Goal: Communication & Community: Answer question/provide support

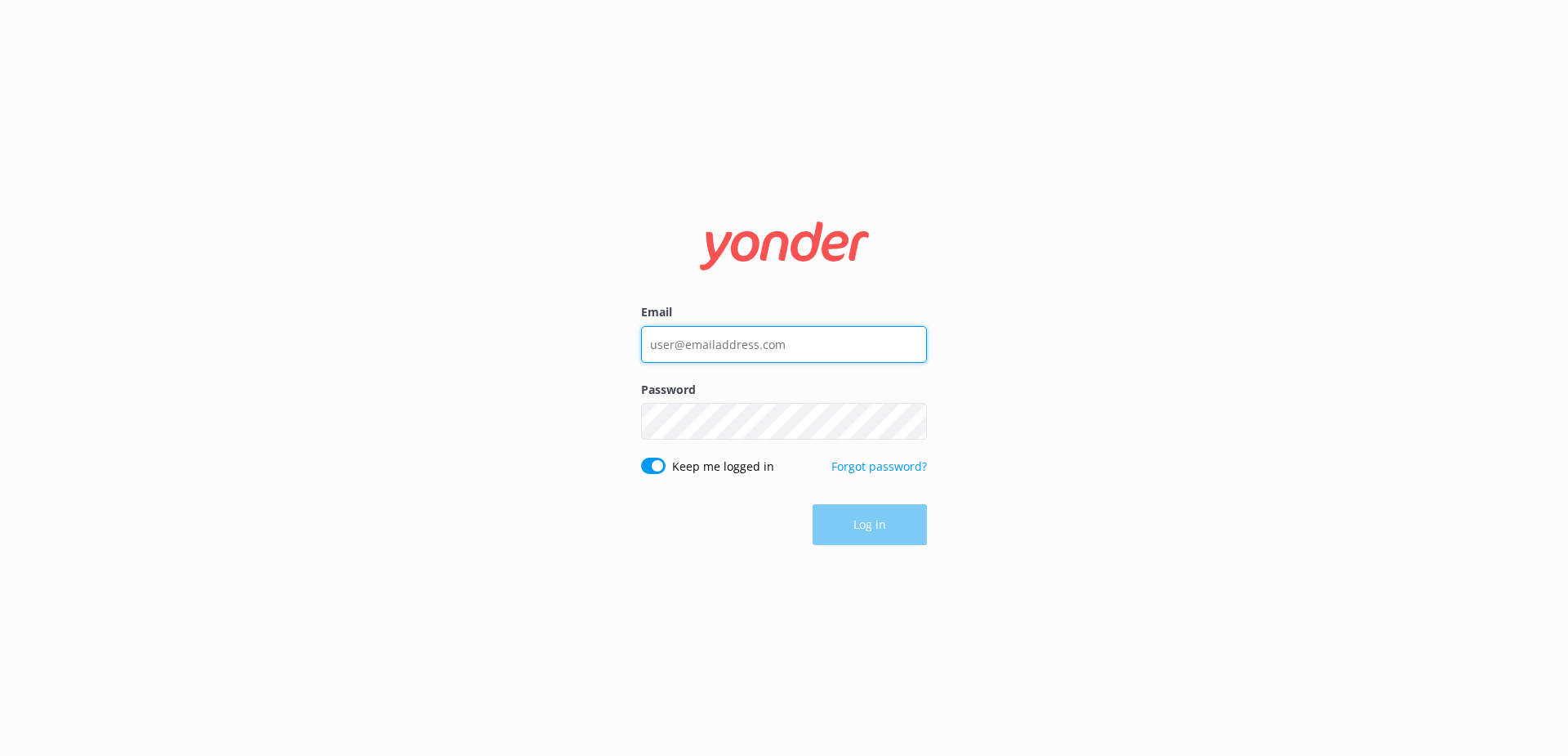
type input "[EMAIL_ADDRESS][DOMAIN_NAME]"
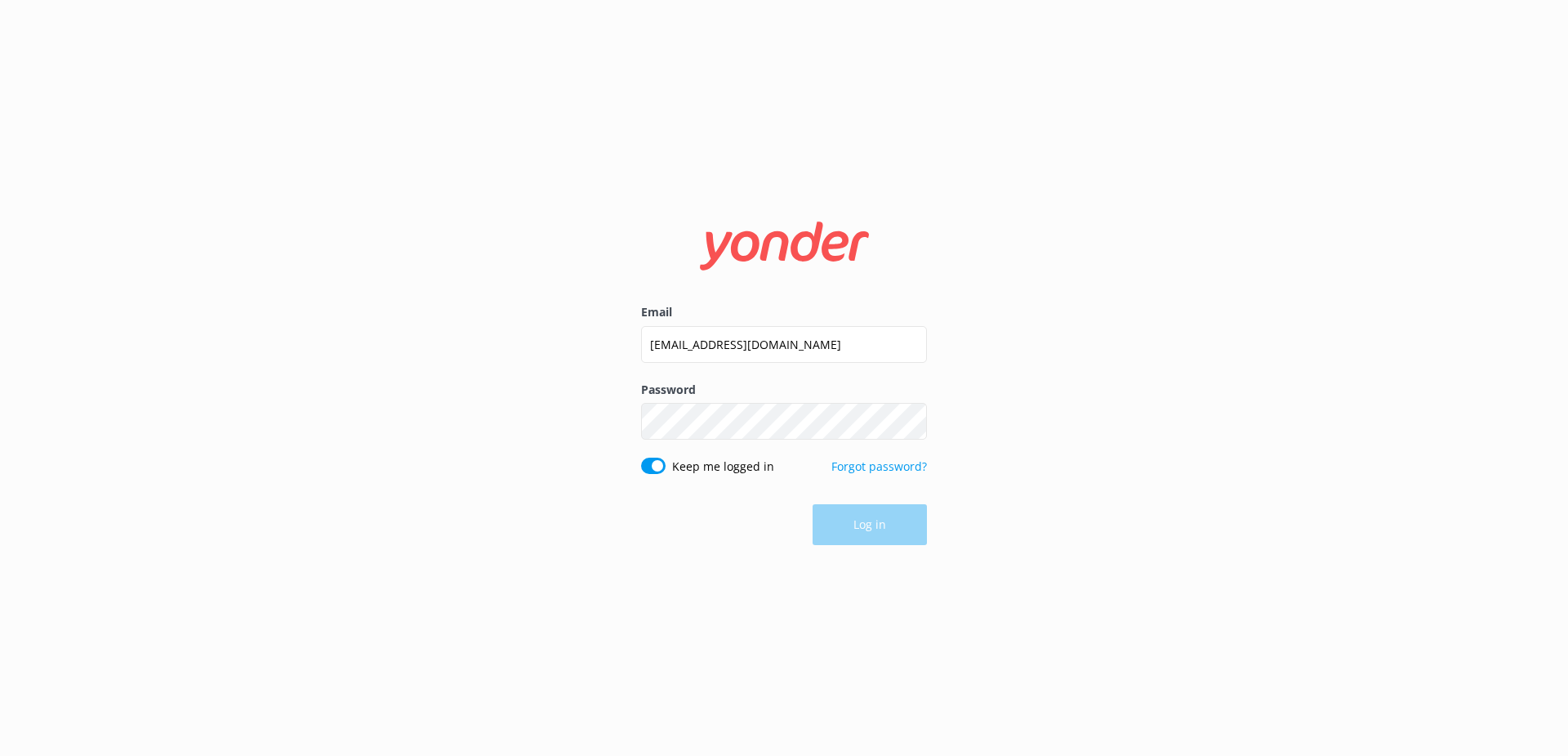
click at [864, 531] on div "Log in" at bounding box center [783, 524] width 286 height 41
click at [884, 526] on button "Log in" at bounding box center [869, 525] width 114 height 41
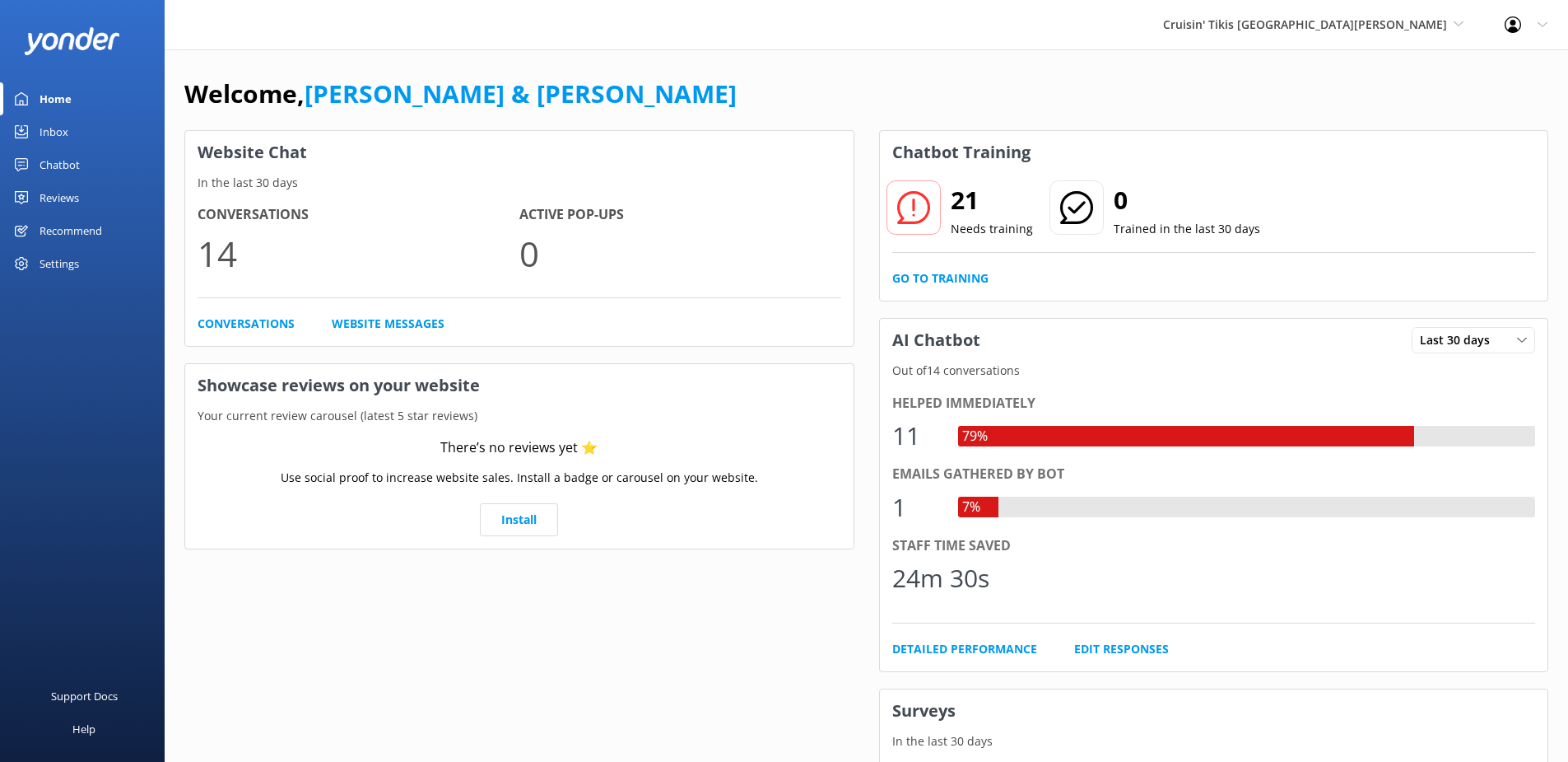
click at [56, 133] on div "Inbox" at bounding box center [53, 132] width 29 height 33
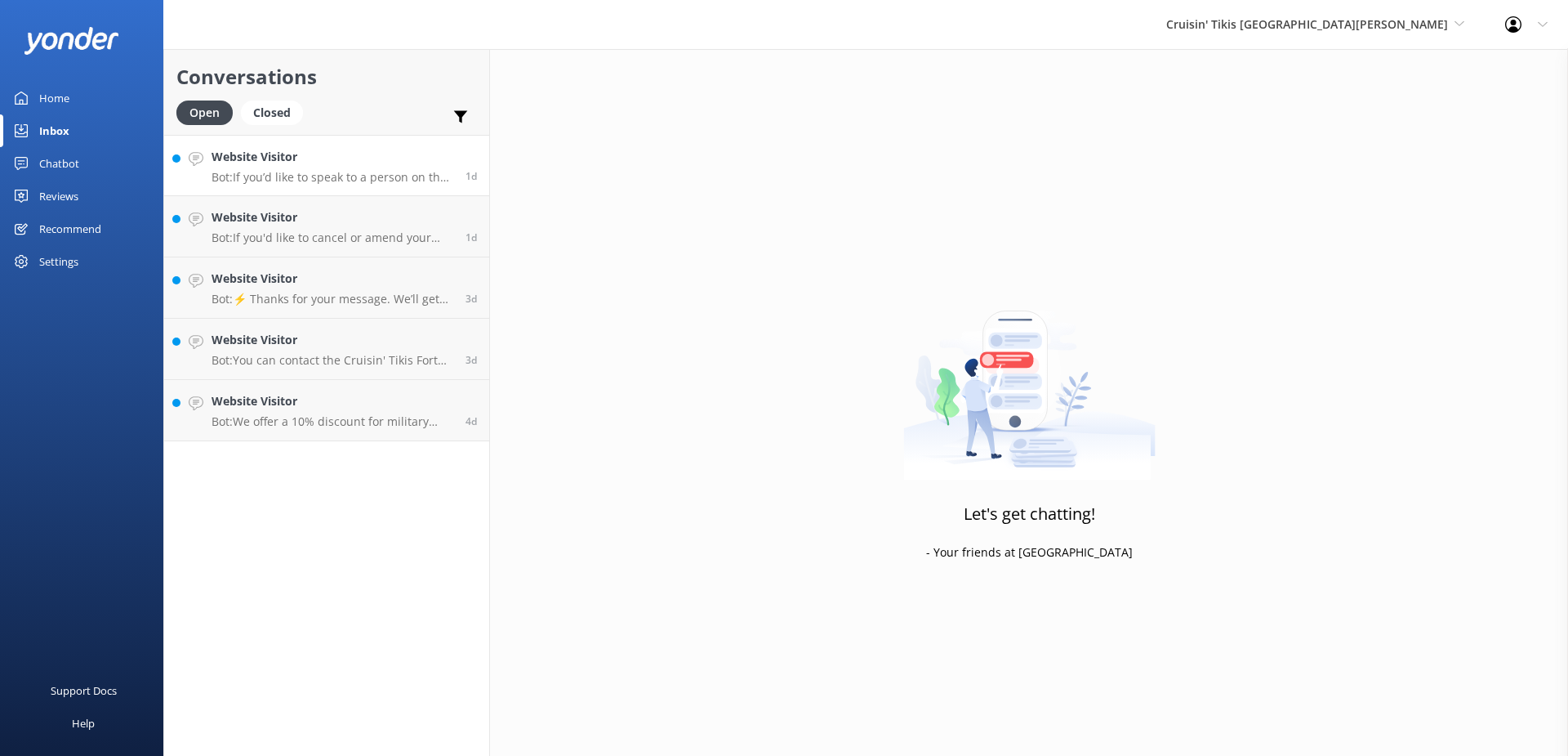
click at [372, 171] on p "Bot: If you’d like to speak to a person on the Cruisin' Tikis Fort [PERSON_NAME…" at bounding box center [332, 177] width 242 height 15
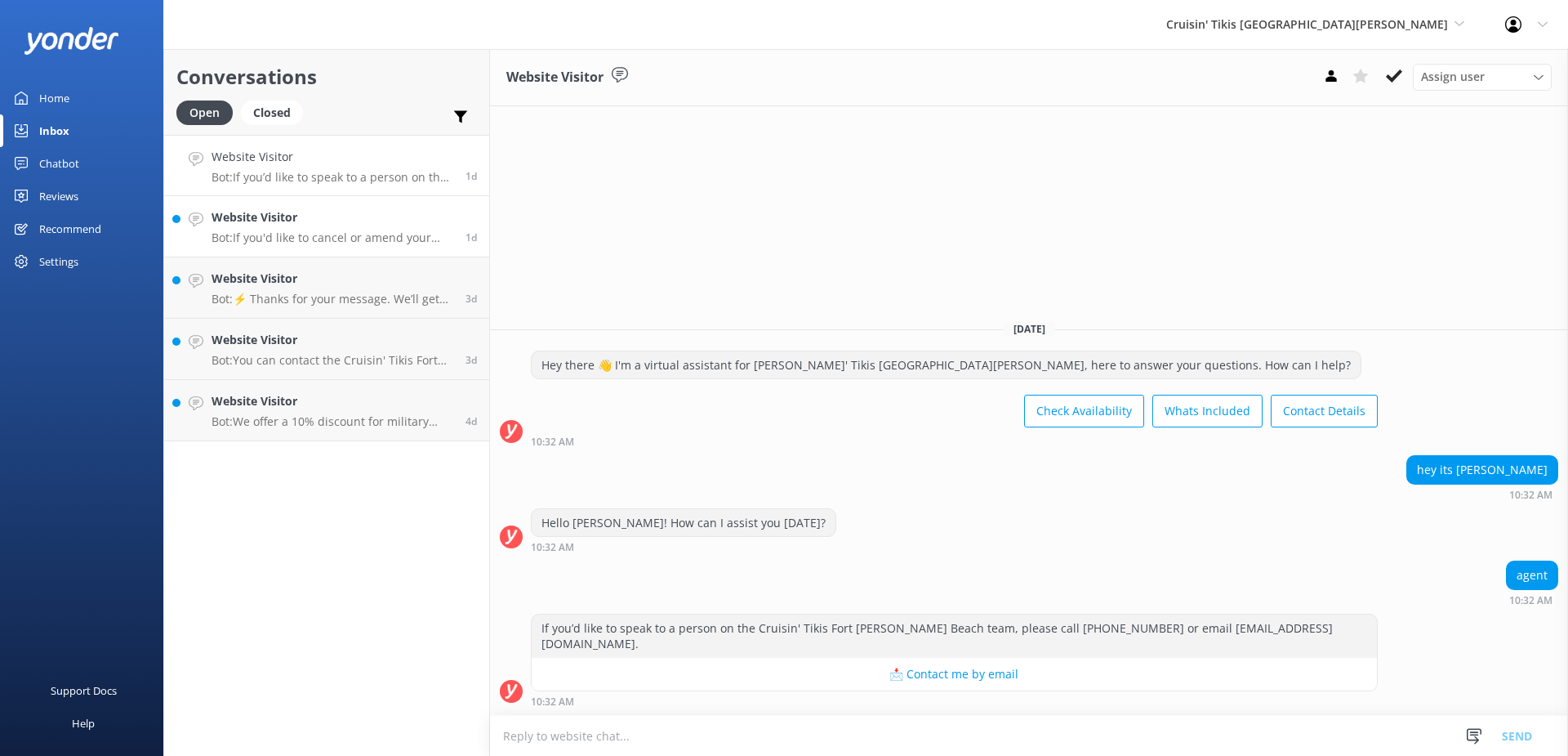
click at [388, 240] on p "Bot: If you'd like to cancel or amend your reservation, please contact us at [P…" at bounding box center [332, 237] width 242 height 15
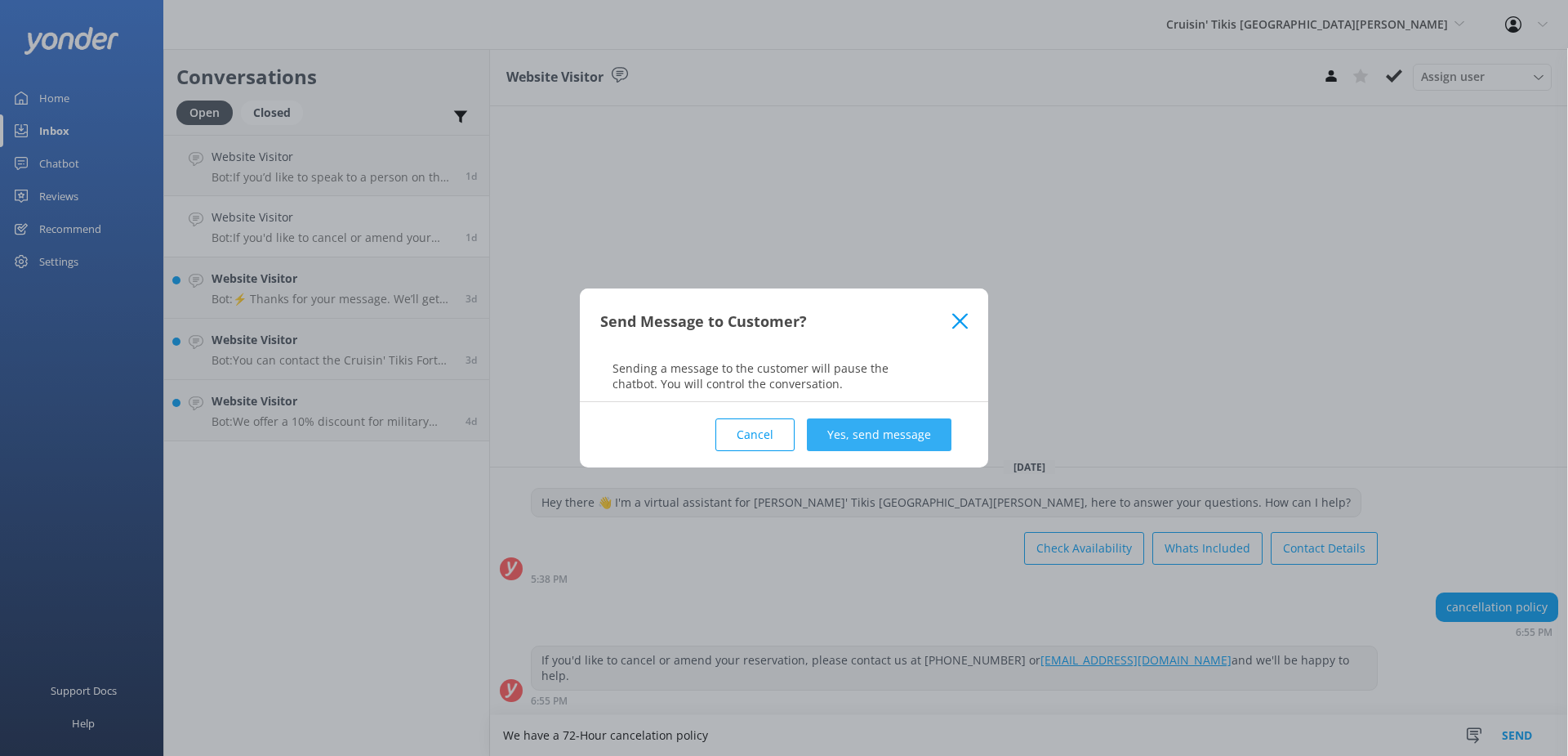
type textarea "We have a 72-Hour cancelation policy"
click at [904, 427] on button "Yes, send message" at bounding box center [879, 435] width 144 height 33
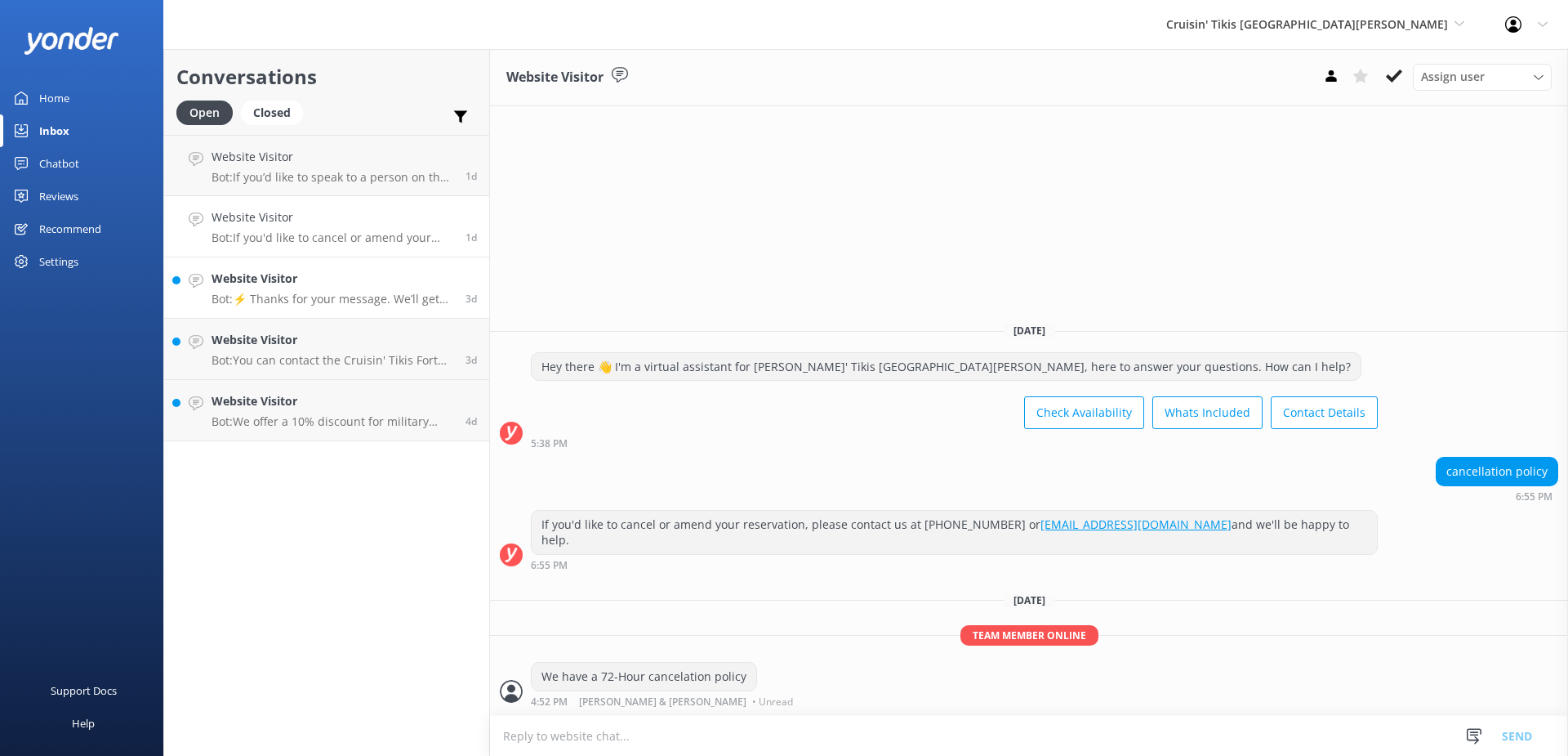
click at [315, 280] on h4 "Website Visitor" at bounding box center [332, 278] width 242 height 18
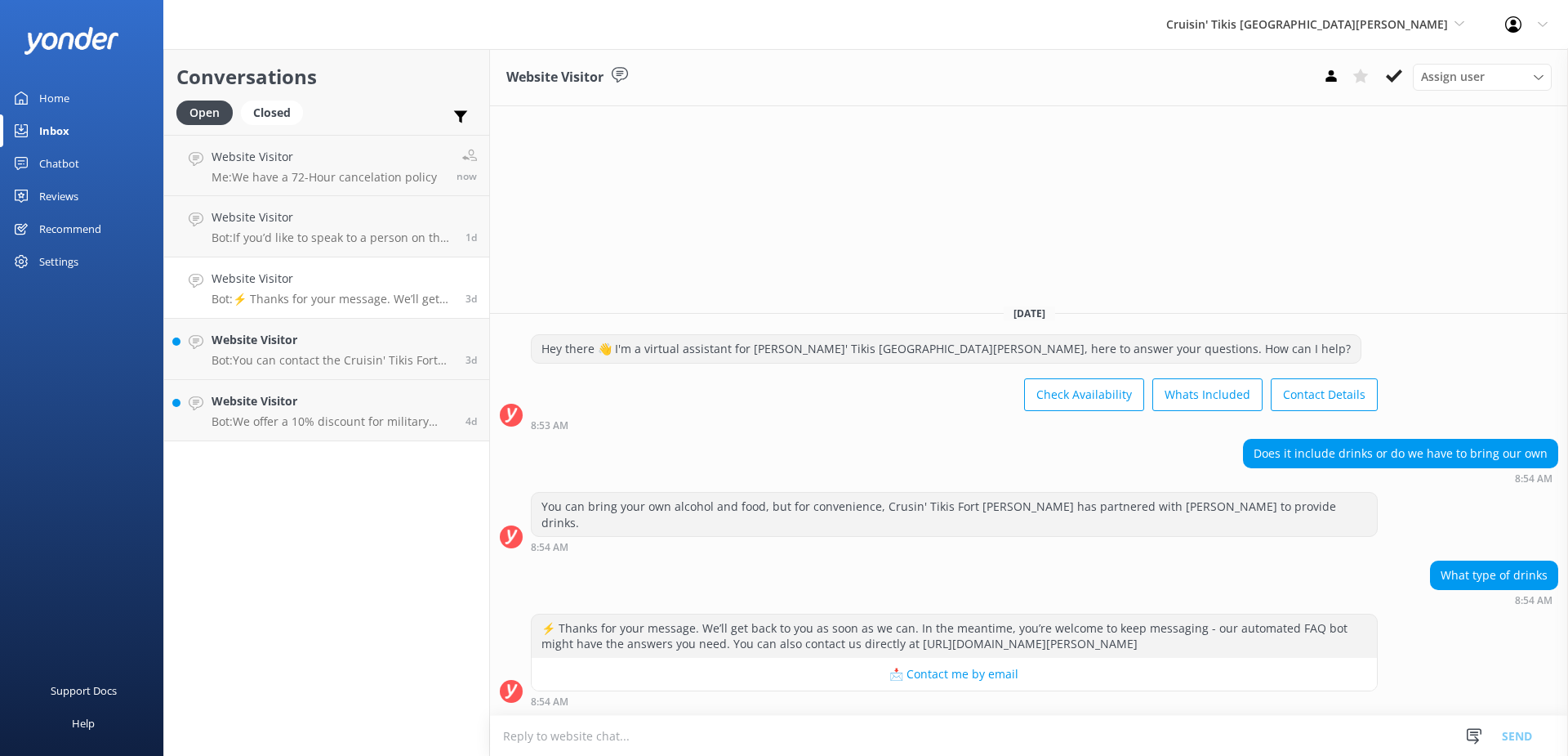
click at [865, 733] on textarea at bounding box center [1029, 736] width 1078 height 40
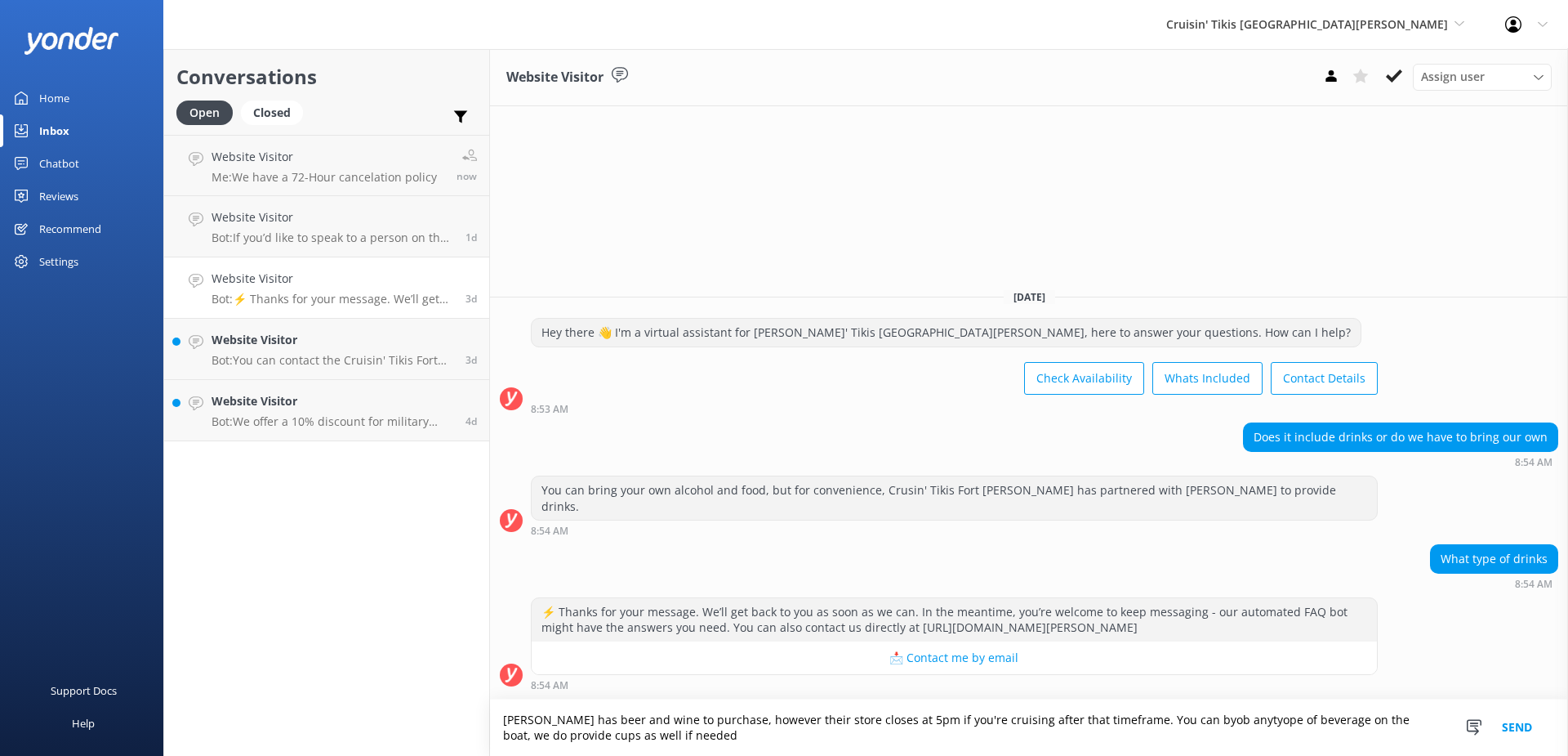
drag, startPoint x: 1218, startPoint y: 718, endPoint x: 1251, endPoint y: 725, distance: 33.7
type textarea "[PERSON_NAME] has beer and wine to purchase, however their store closes at 5pm …"
click at [1523, 731] on button "Send" at bounding box center [1516, 728] width 61 height 57
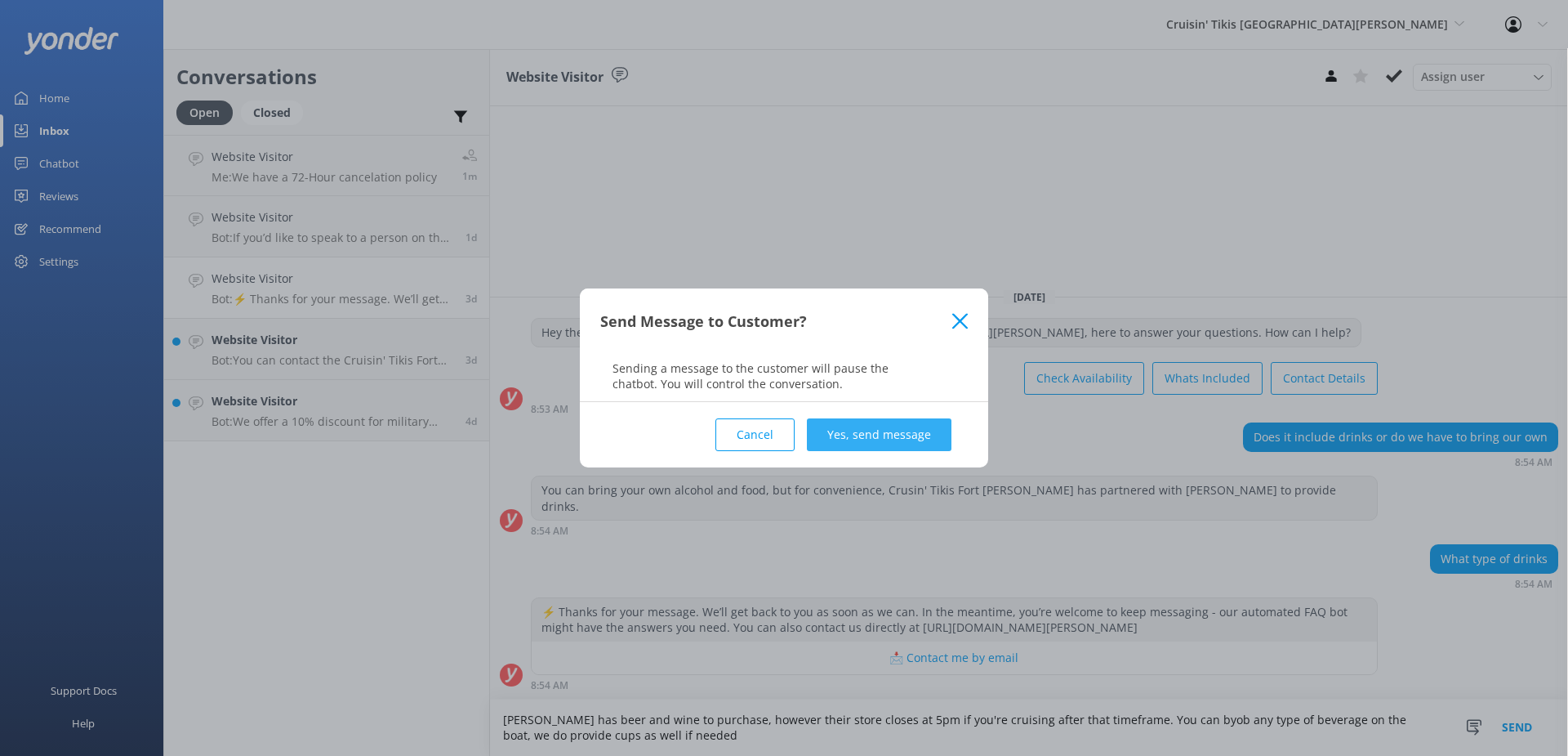
click at [858, 440] on button "Yes, send message" at bounding box center [879, 435] width 144 height 33
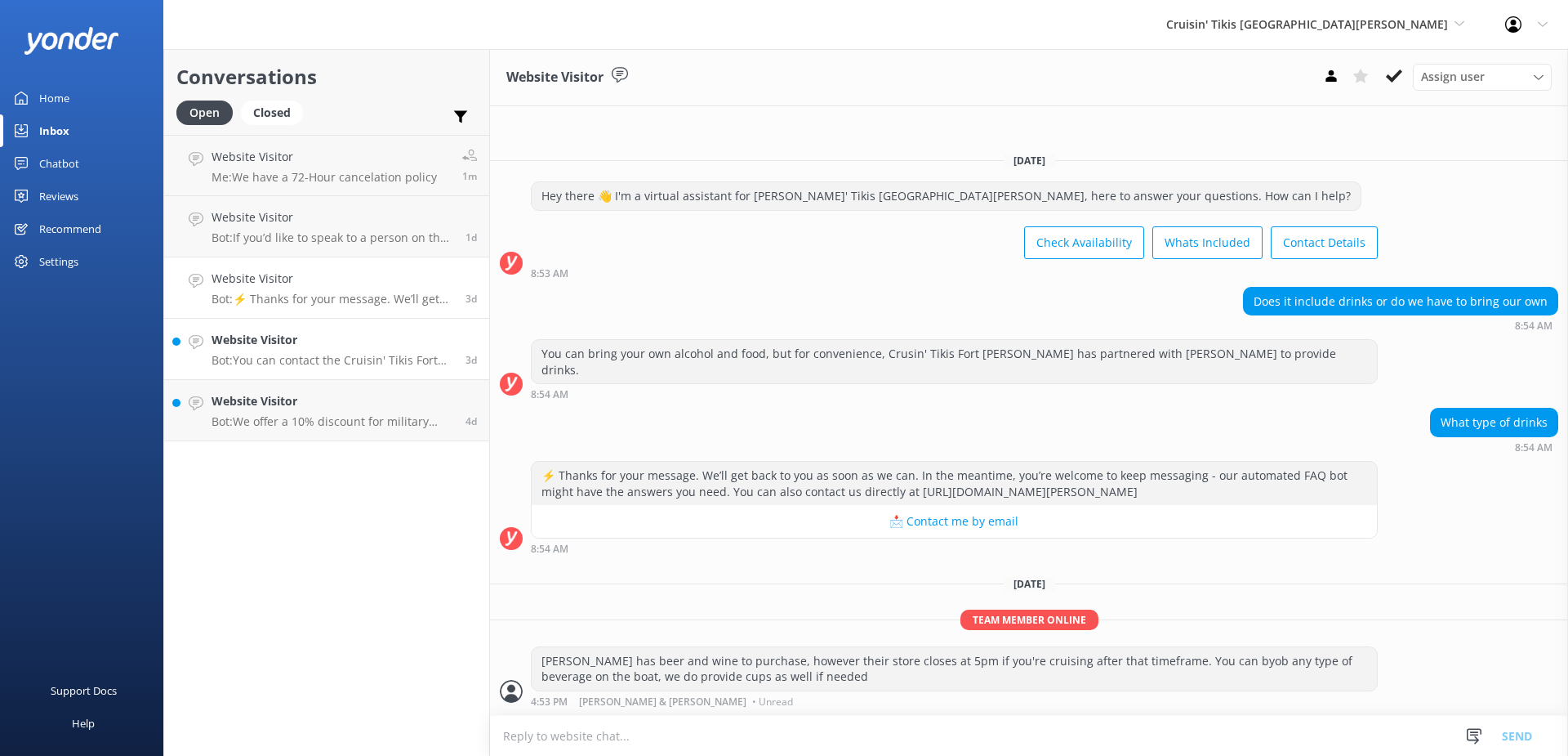
click at [345, 361] on p "Bot: You can contact the Cruisin' Tikis Fort [PERSON_NAME] Beach team at [PHONE…" at bounding box center [332, 361] width 242 height 15
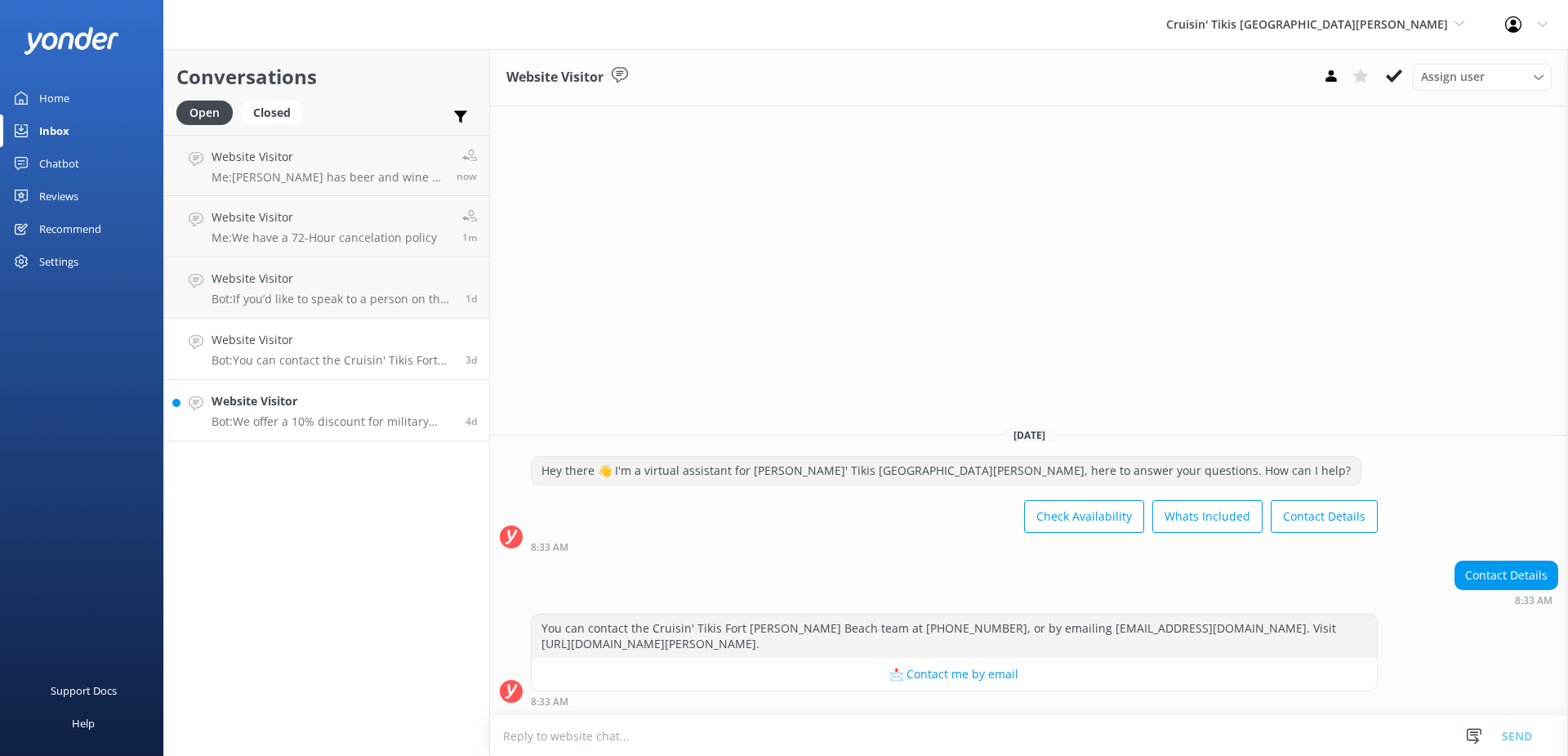
click at [245, 411] on div "Website Visitor Bot: We offer a 10% discount for military personnel." at bounding box center [332, 409] width 242 height 36
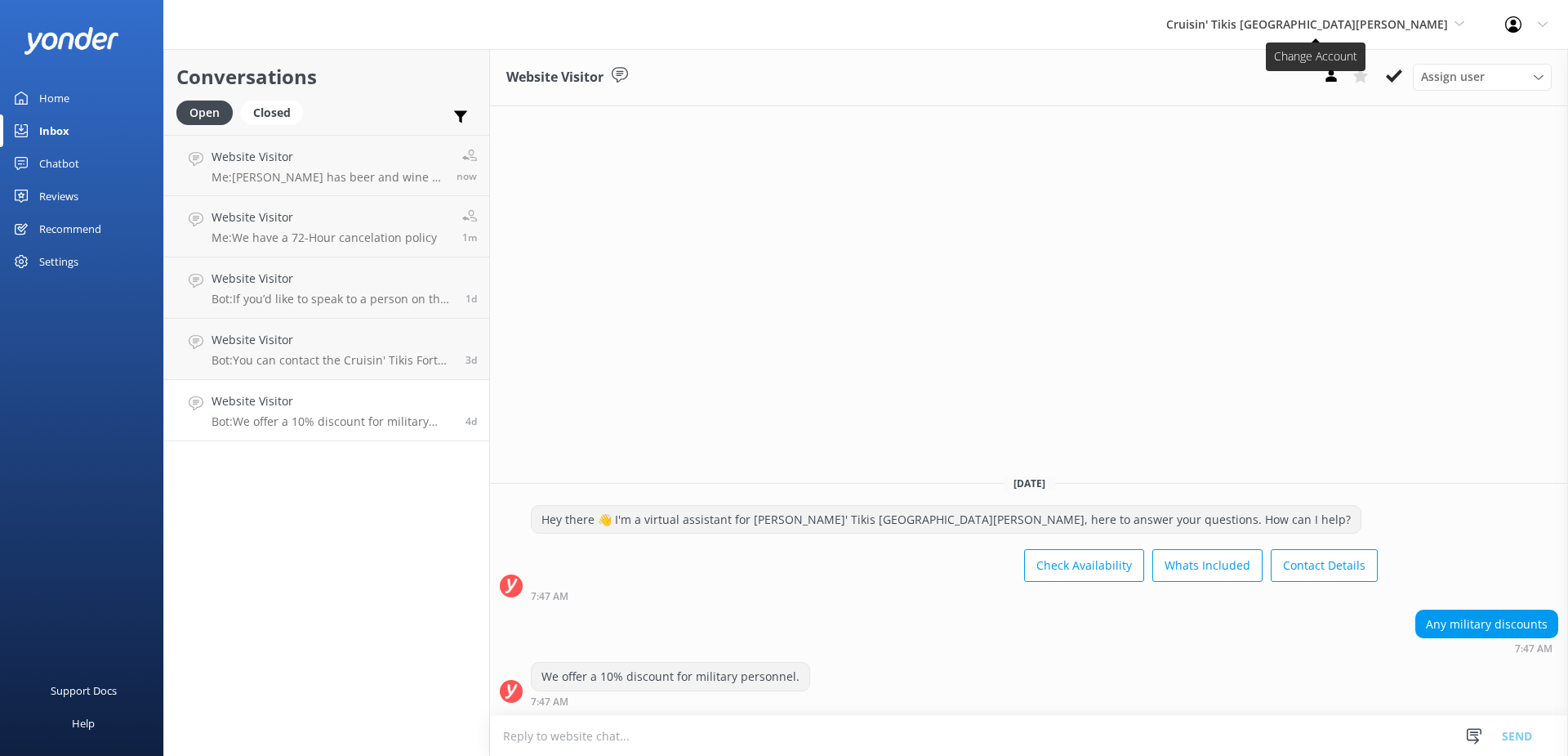
click at [1399, 20] on span "Cruisin' Tikis [GEOGRAPHIC_DATA][PERSON_NAME]" at bounding box center [1307, 24] width 282 height 16
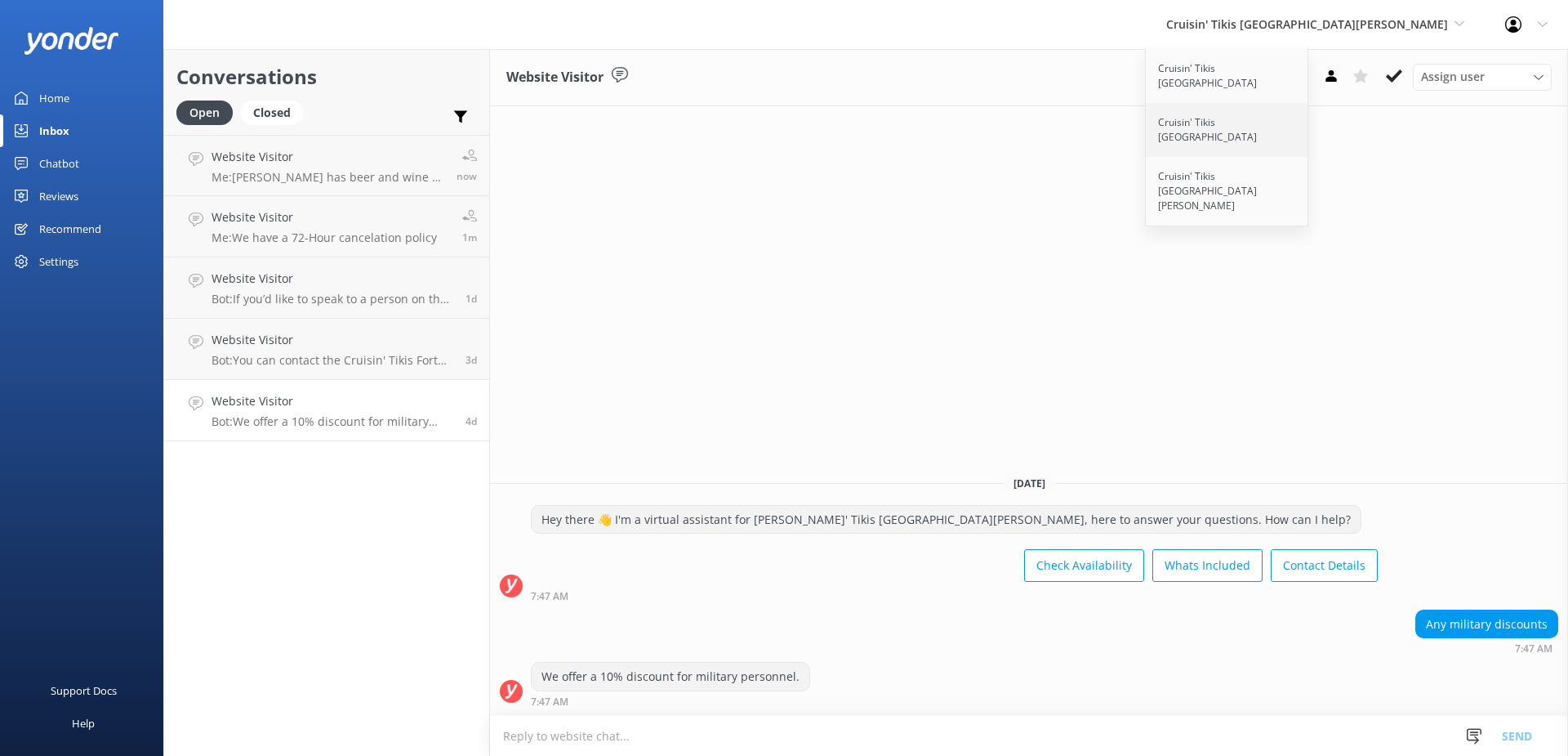
click at [1309, 108] on link "Cruisin' Tikis [GEOGRAPHIC_DATA]" at bounding box center [1227, 130] width 163 height 54
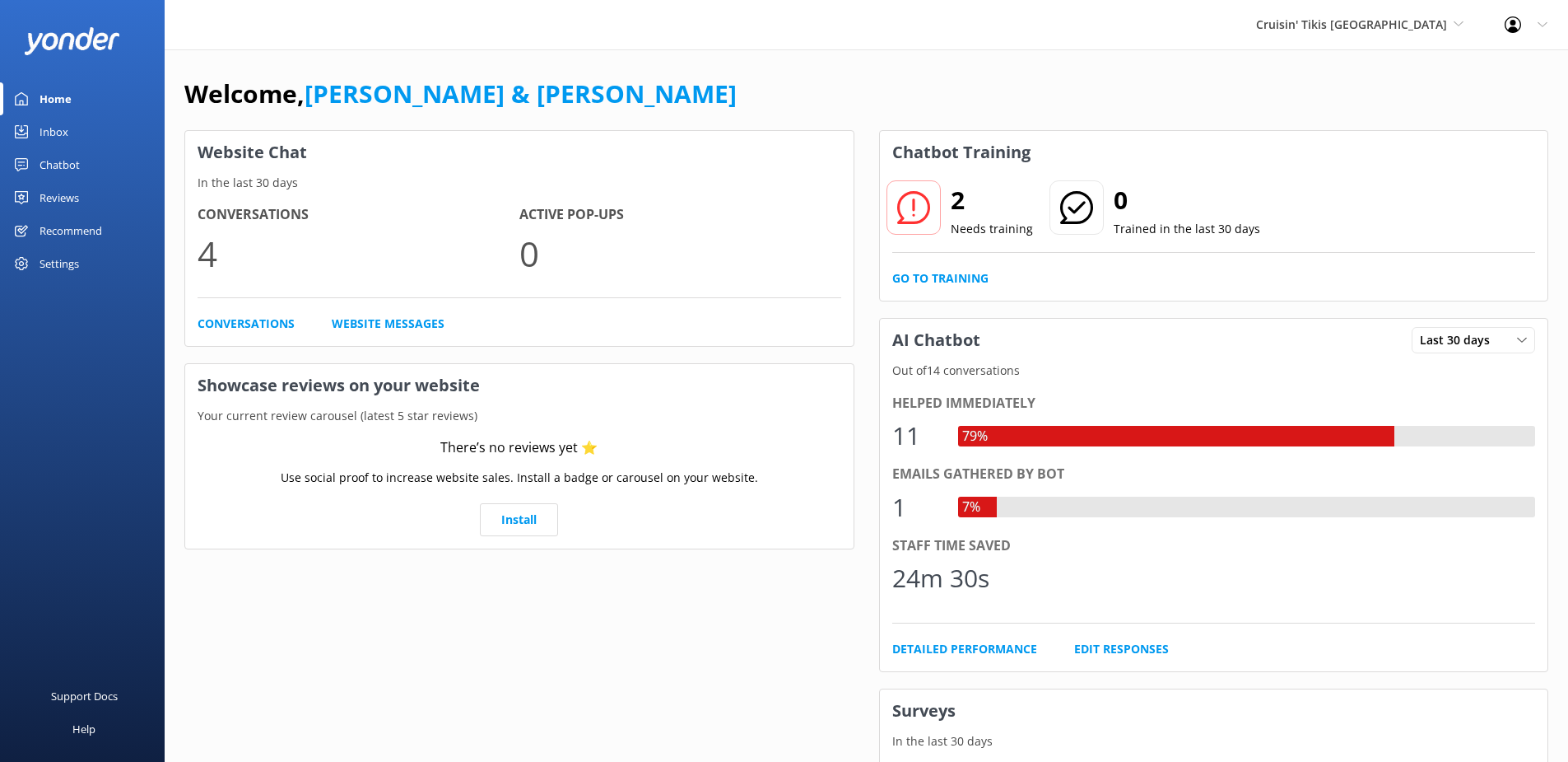
click at [68, 127] on link "Inbox" at bounding box center [82, 132] width 165 height 33
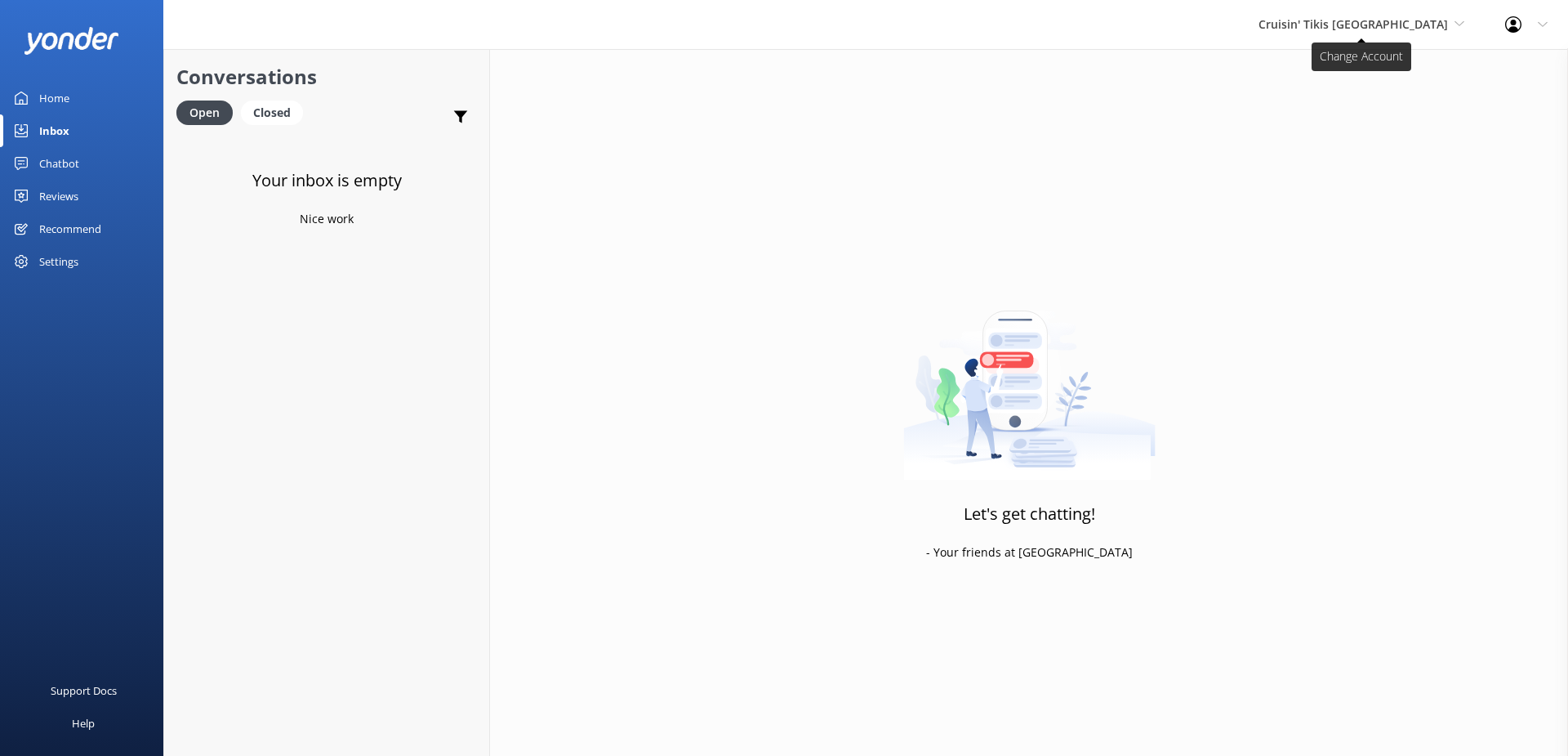
click at [1367, 26] on span "Cruisin' Tikis [GEOGRAPHIC_DATA]" at bounding box center [1354, 24] width 190 height 16
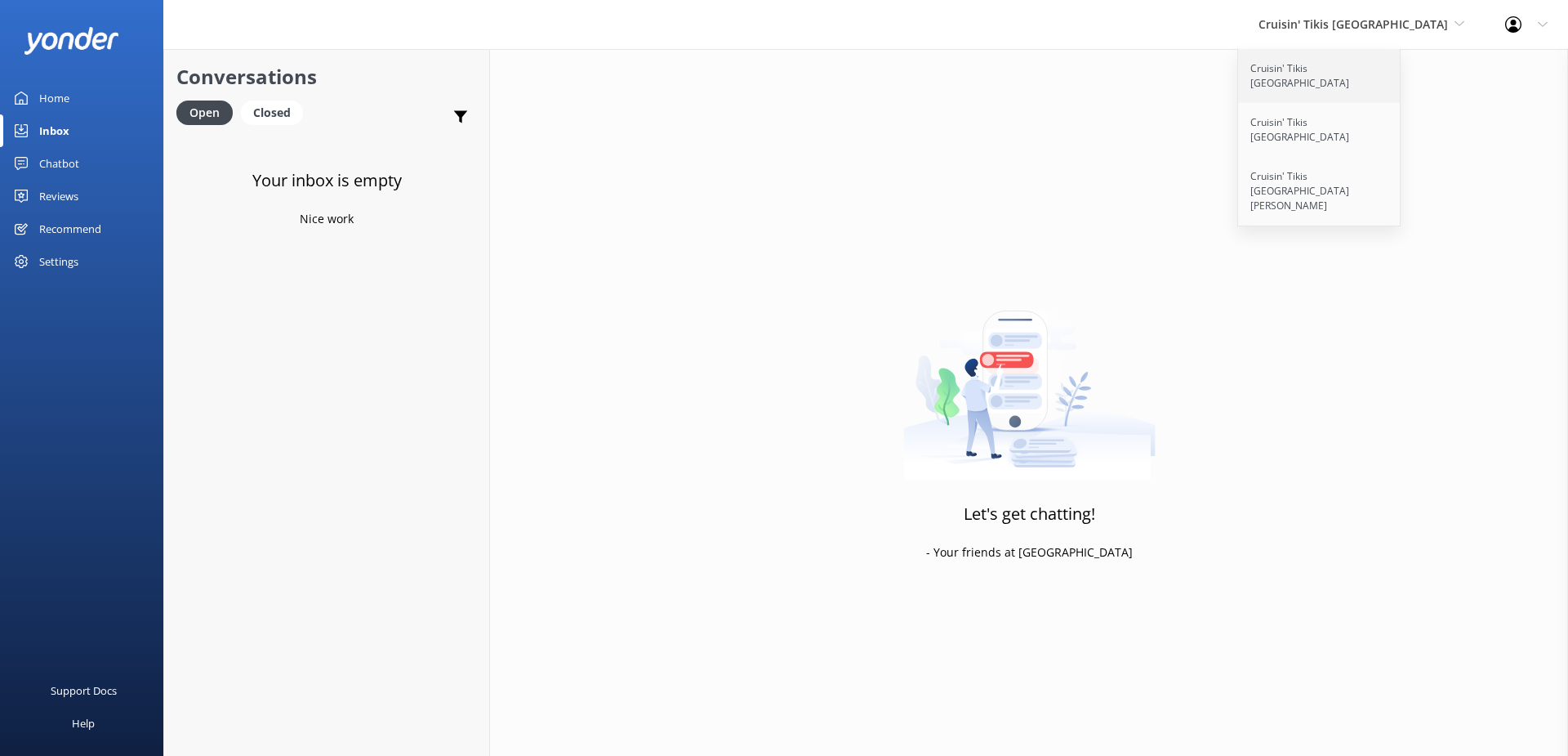
click at [1357, 73] on link "Cruisin' Tikis [GEOGRAPHIC_DATA]" at bounding box center [1319, 76] width 163 height 54
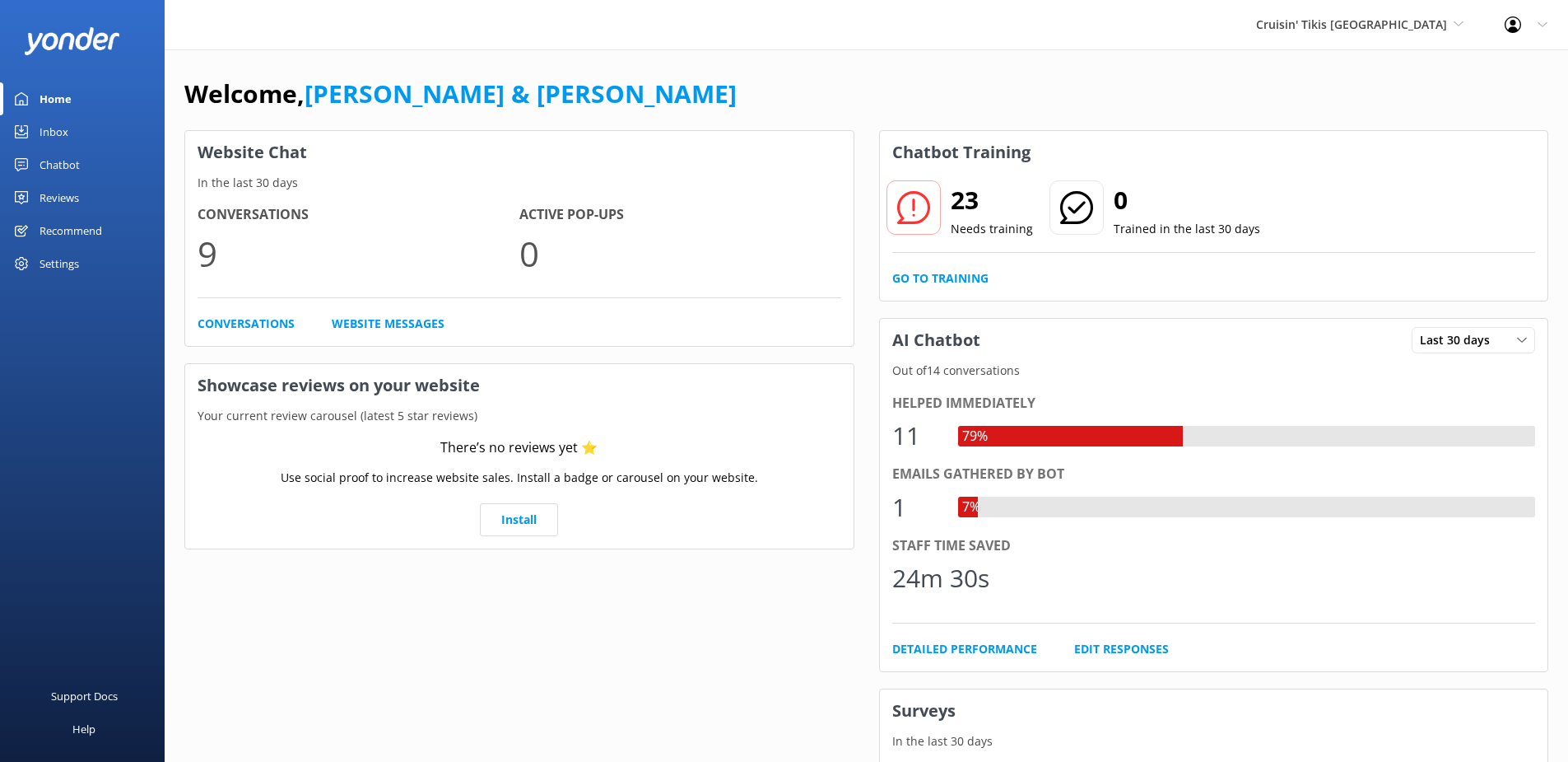
click at [70, 134] on link "Inbox" at bounding box center [82, 132] width 165 height 33
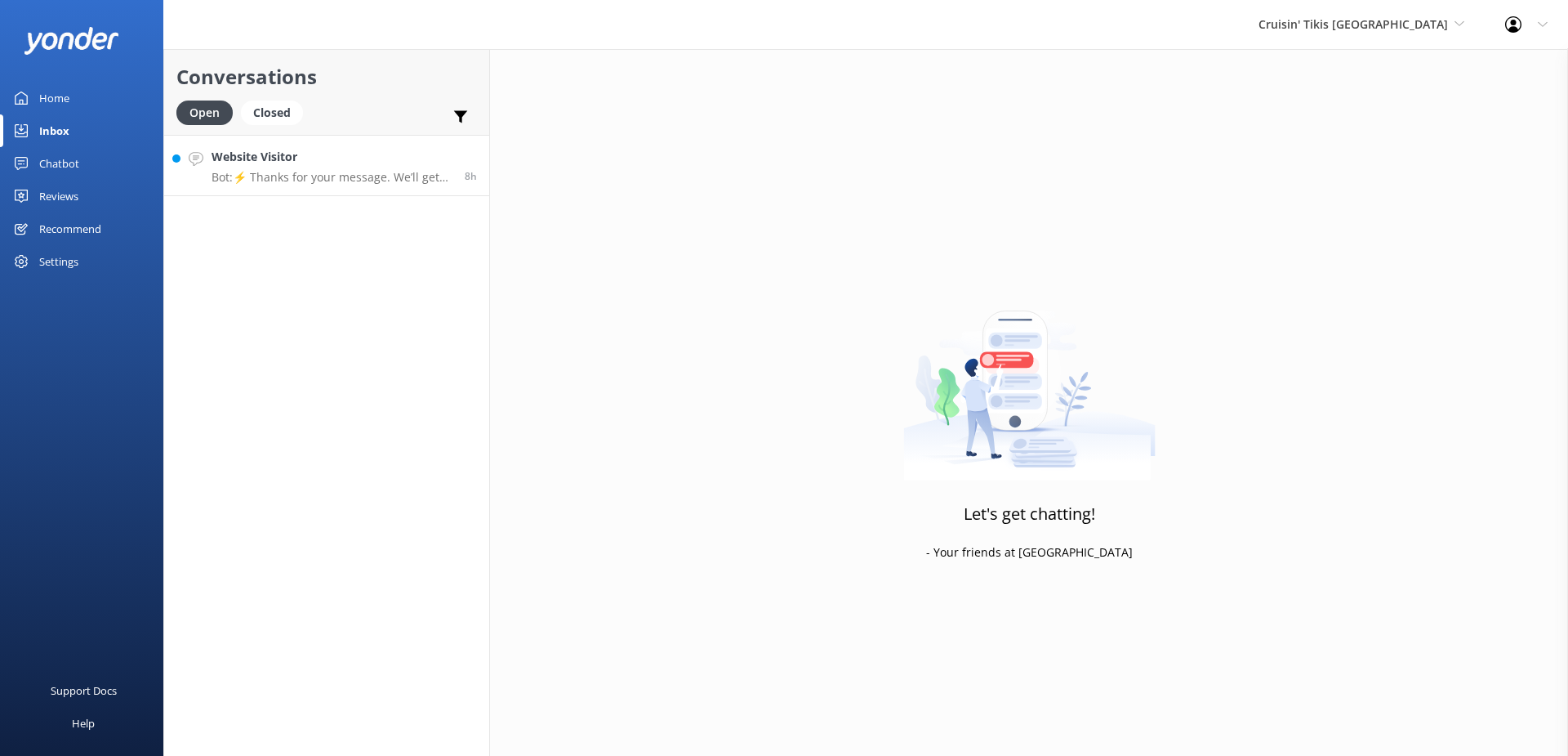
click at [308, 158] on h4 "Website Visitor" at bounding box center [332, 157] width 241 height 18
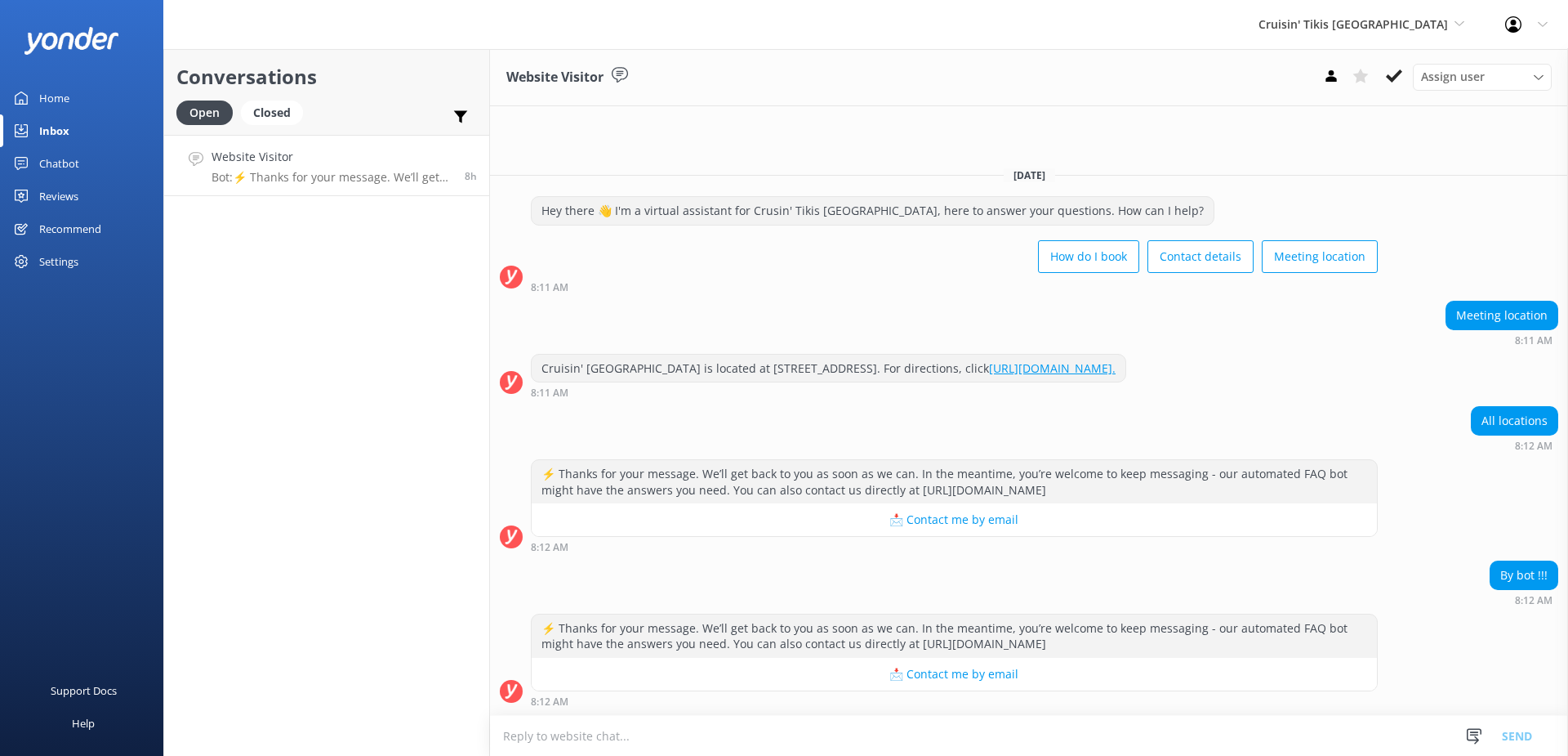
click at [941, 731] on textarea at bounding box center [1029, 736] width 1078 height 40
type textarea "We also have locations in [GEOGRAPHIC_DATA] and [GEOGRAPHIC_DATA][PERSON_NAME]"
click at [1522, 730] on button "Send" at bounding box center [1516, 735] width 61 height 41
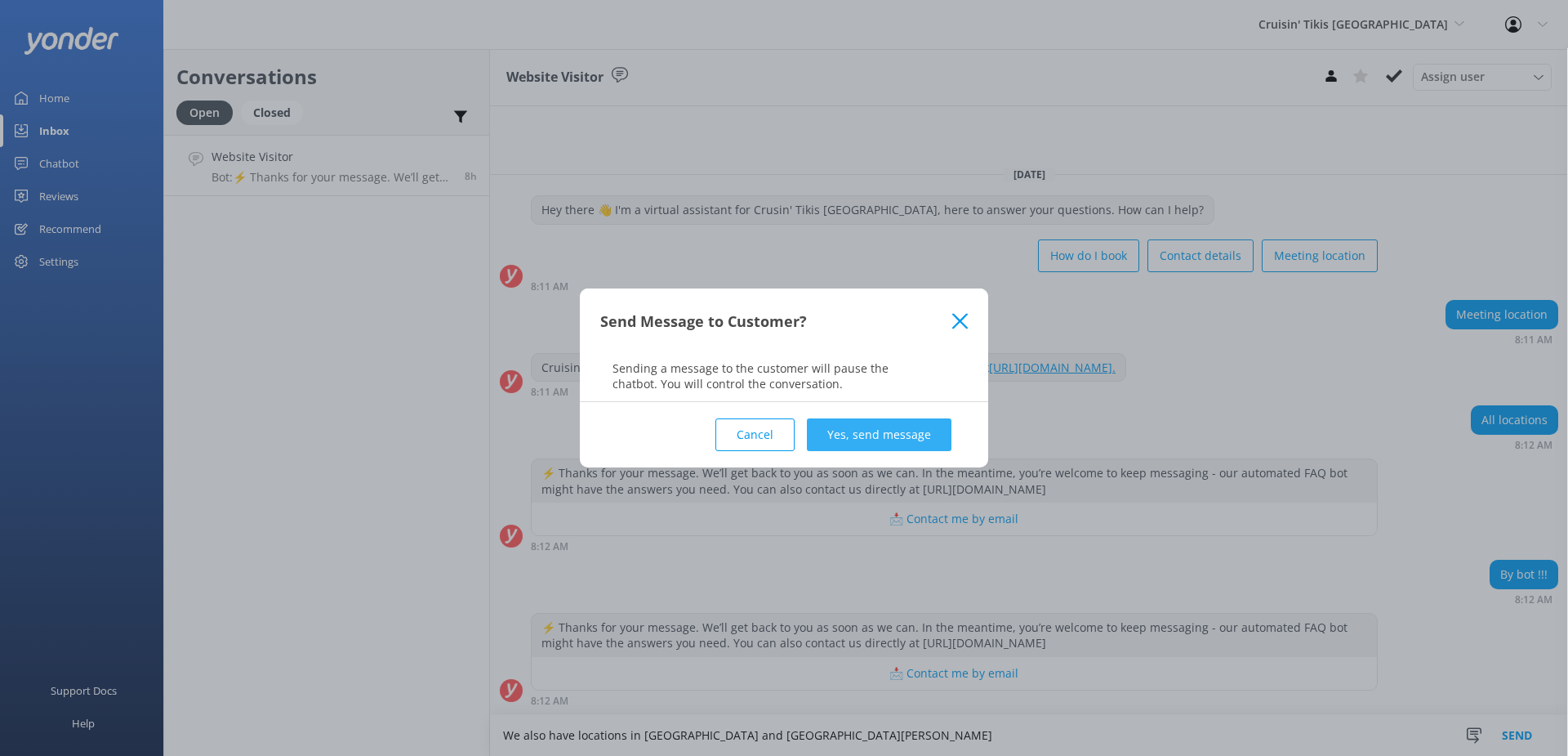
click at [852, 434] on button "Yes, send message" at bounding box center [879, 435] width 144 height 33
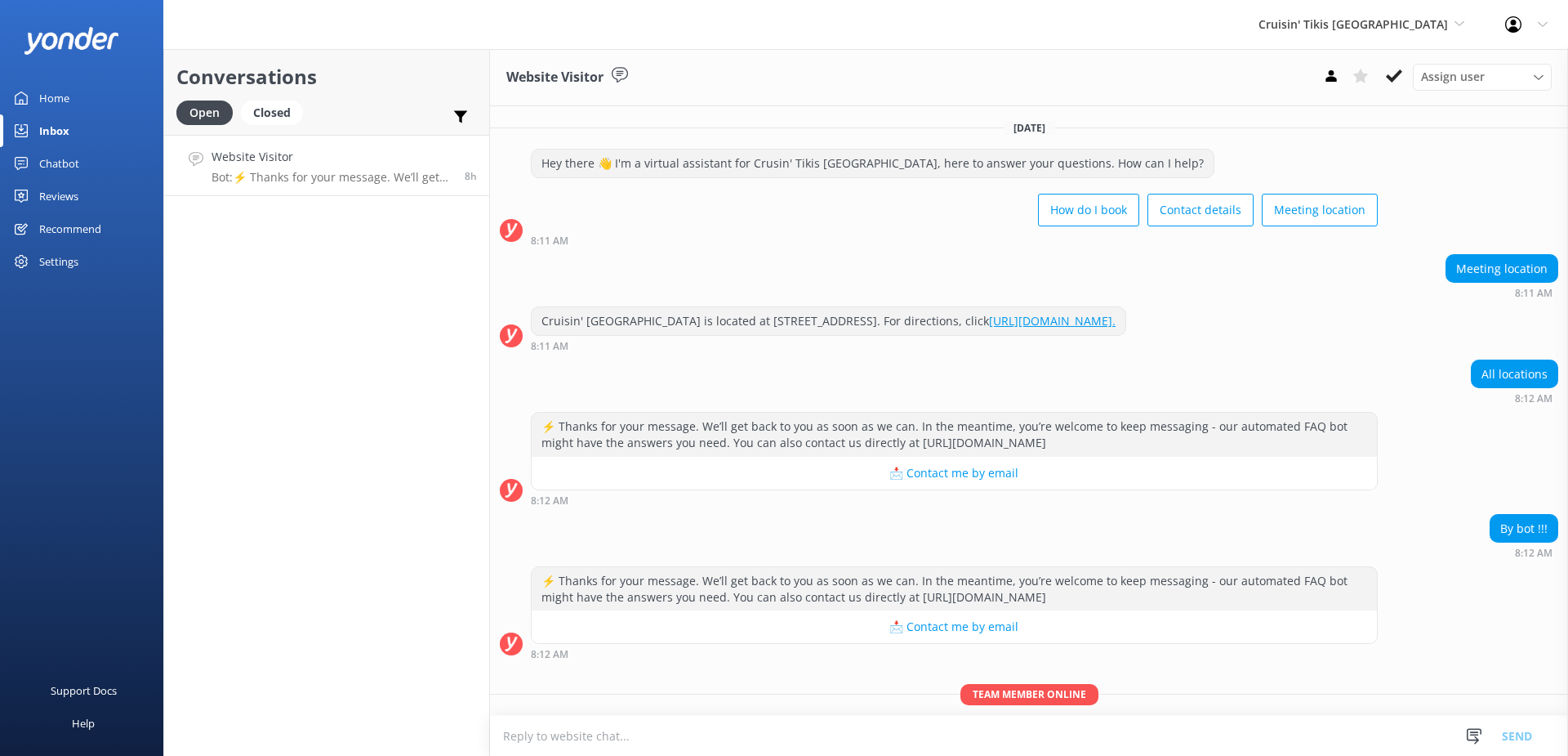
scroll to position [58, 0]
